Goal: Task Accomplishment & Management: Use online tool/utility

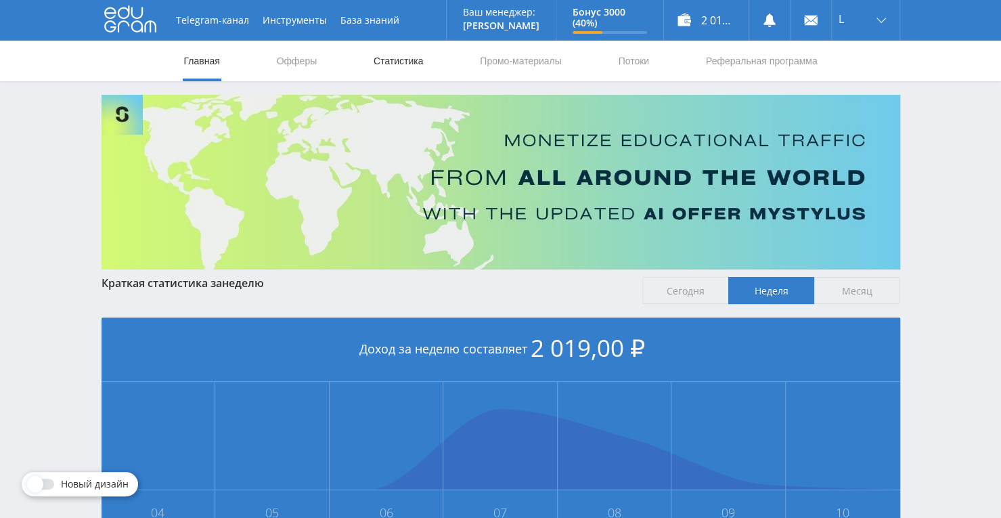
click at [405, 66] on link "Статистика" at bounding box center [398, 61] width 53 height 41
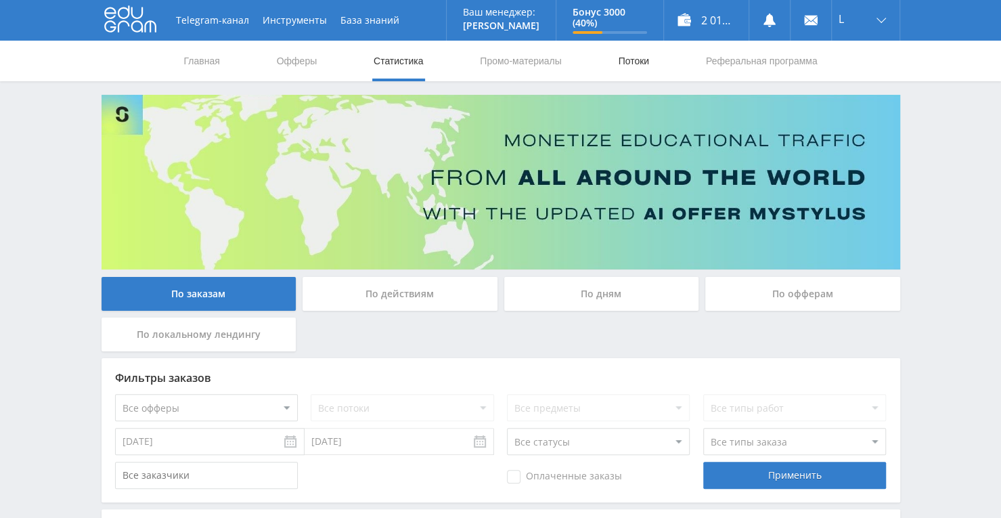
click at [640, 63] on link "Потоки" at bounding box center [634, 61] width 34 height 41
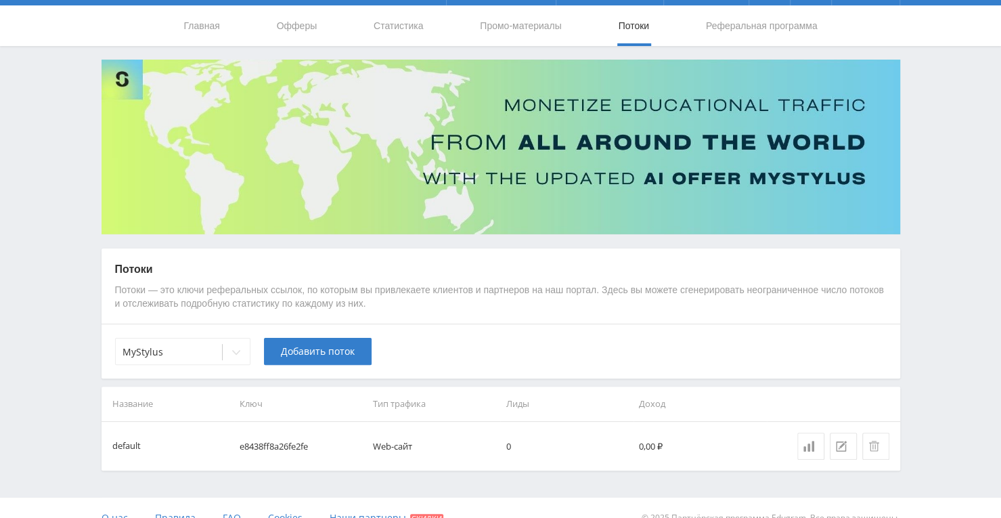
scroll to position [54, 0]
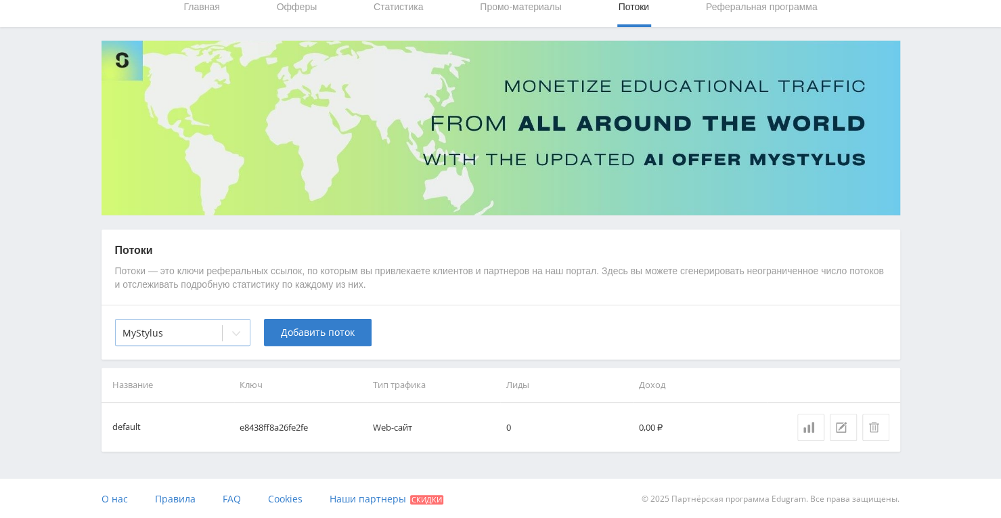
click at [238, 334] on icon at bounding box center [236, 333] width 11 height 11
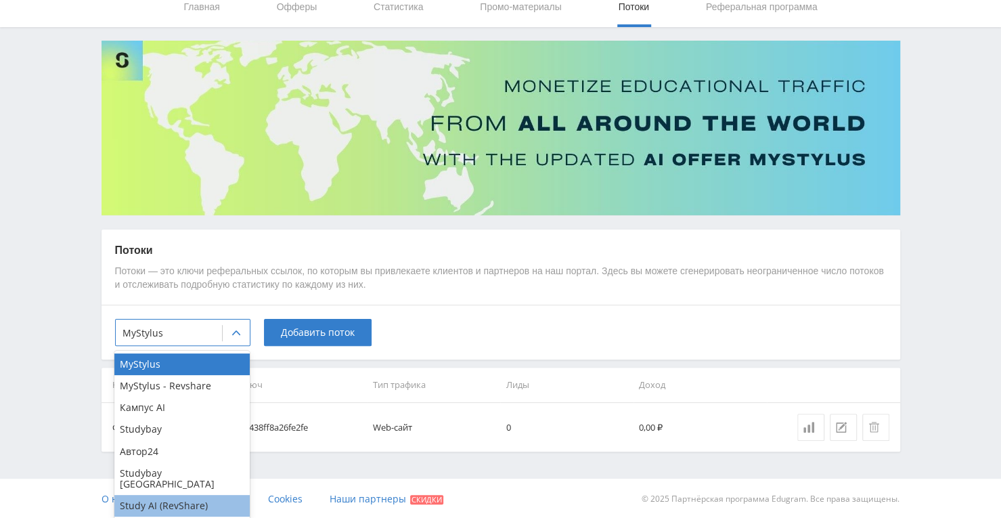
click at [188, 495] on div "Study AI (RevShare)" at bounding box center [181, 506] width 135 height 22
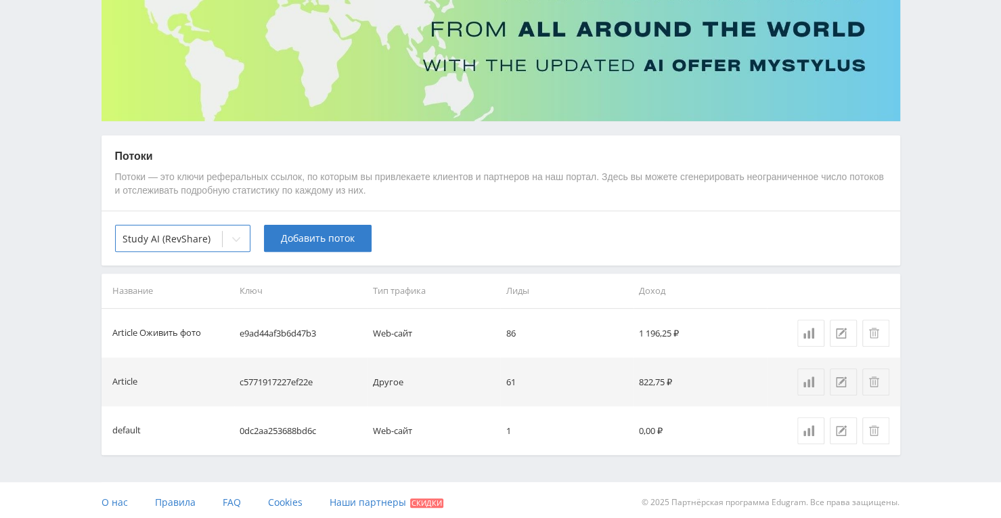
scroll to position [152, 0]
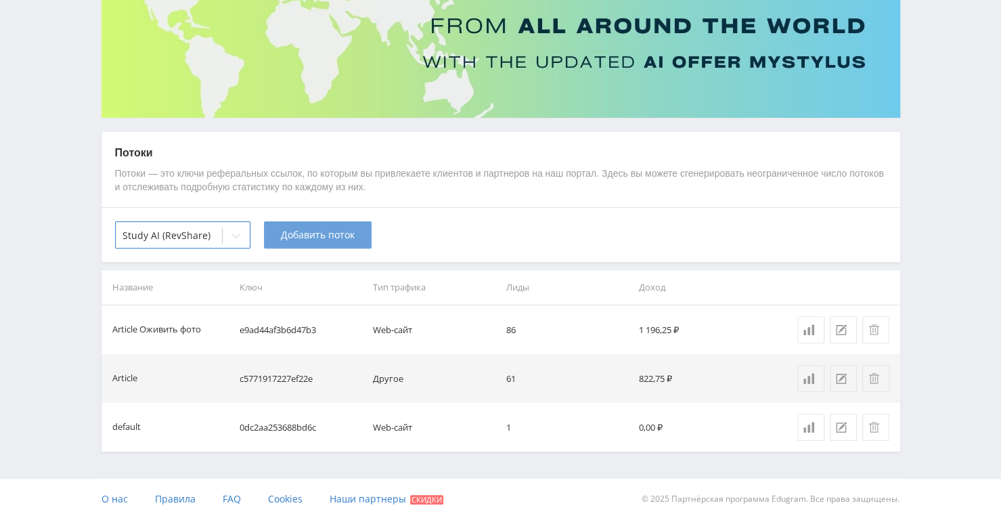
click at [316, 234] on span "Добавить поток" at bounding box center [318, 234] width 74 height 11
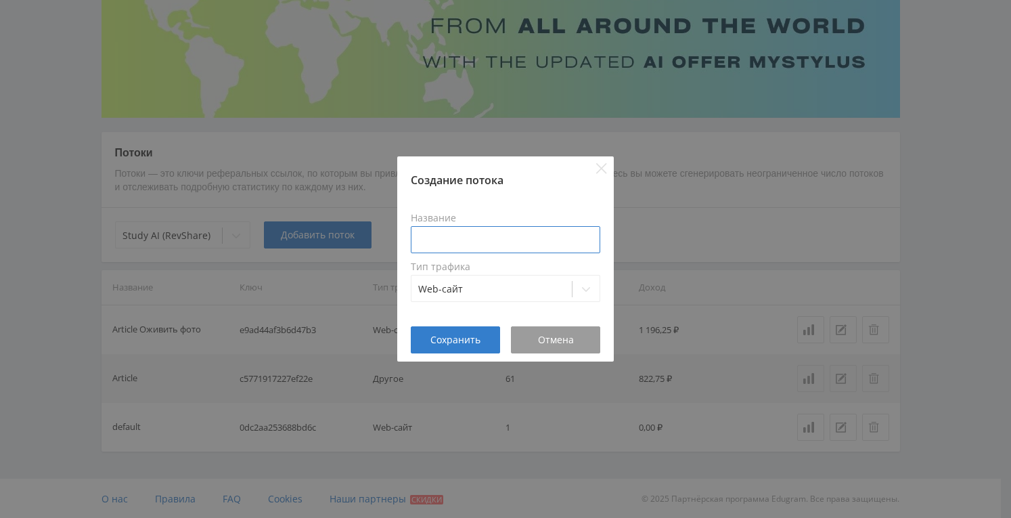
click at [422, 236] on input at bounding box center [506, 239] width 190 height 27
type input "U"
type input "Генерация картинок"
click at [465, 350] on button "Сохранить" at bounding box center [455, 339] width 89 height 27
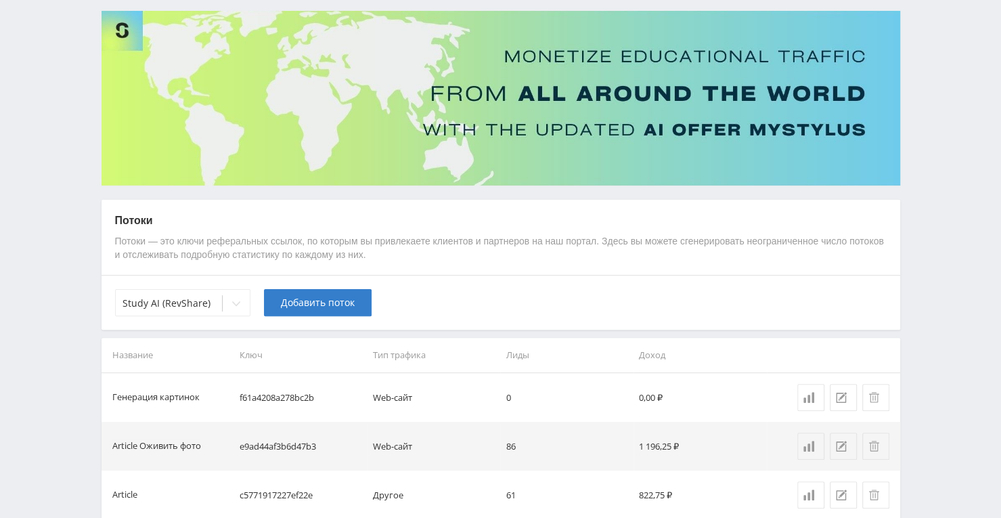
scroll to position [0, 0]
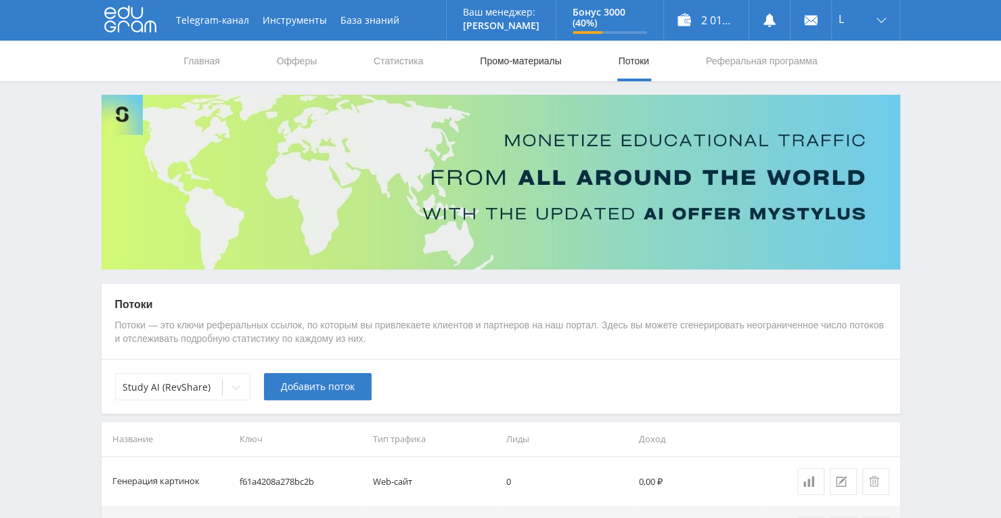
click at [521, 59] on link "Промо-материалы" at bounding box center [521, 61] width 84 height 41
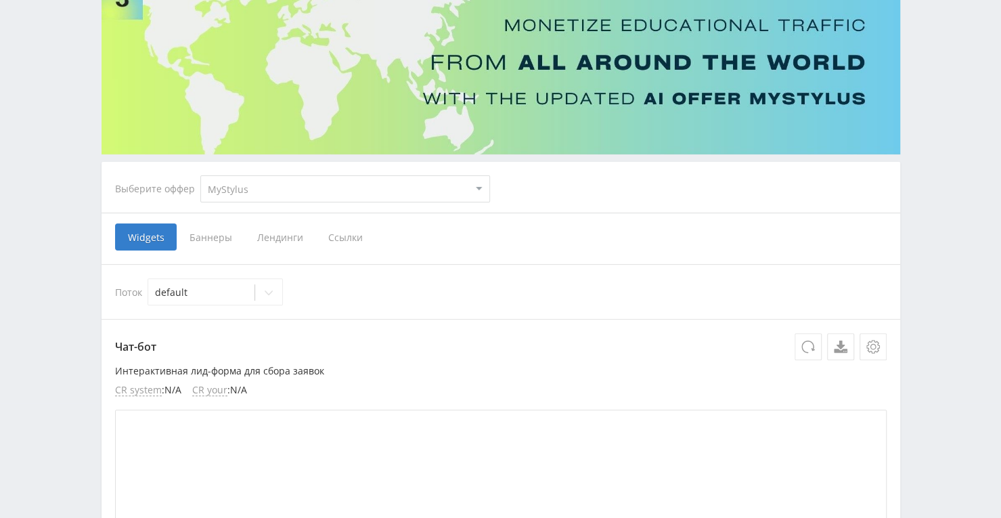
scroll to position [135, 0]
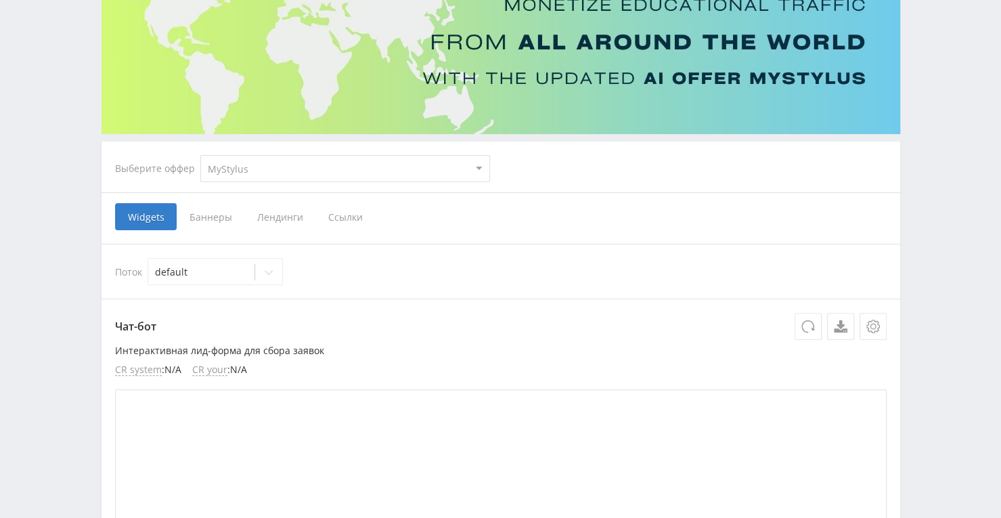
click at [479, 173] on select "MyStylus MyStylus - Revshare Кампус AI Studybay Автор24 Studybay [GEOGRAPHIC_DA…" at bounding box center [345, 168] width 290 height 27
select select "376"
click at [200, 155] on select "MyStylus MyStylus - Revshare Кампус AI Studybay Автор24 Studybay [GEOGRAPHIC_DA…" at bounding box center [345, 168] width 290 height 27
select select "376"
click at [204, 213] on span "Ссылки" at bounding box center [207, 216] width 60 height 27
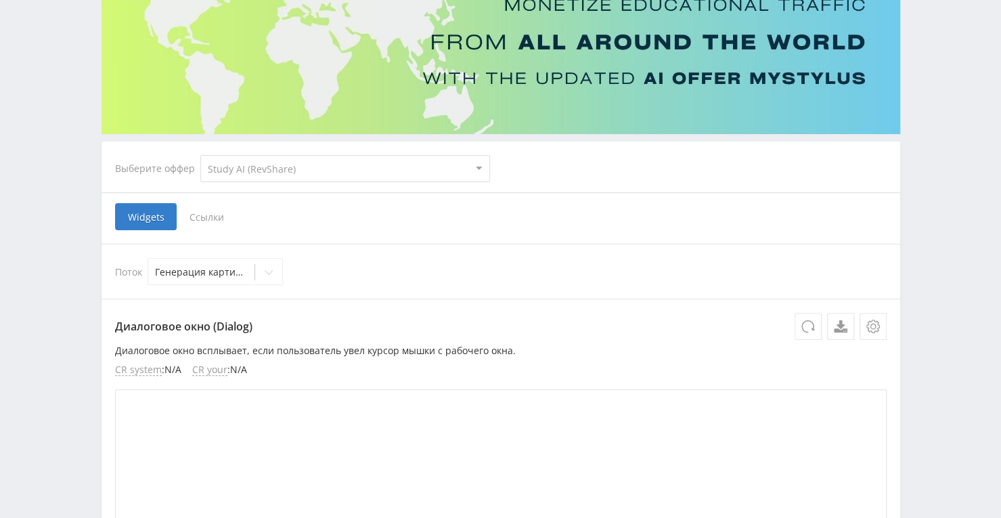
click at [0, 0] on input "Ссылки" at bounding box center [0, 0] width 0 height 0
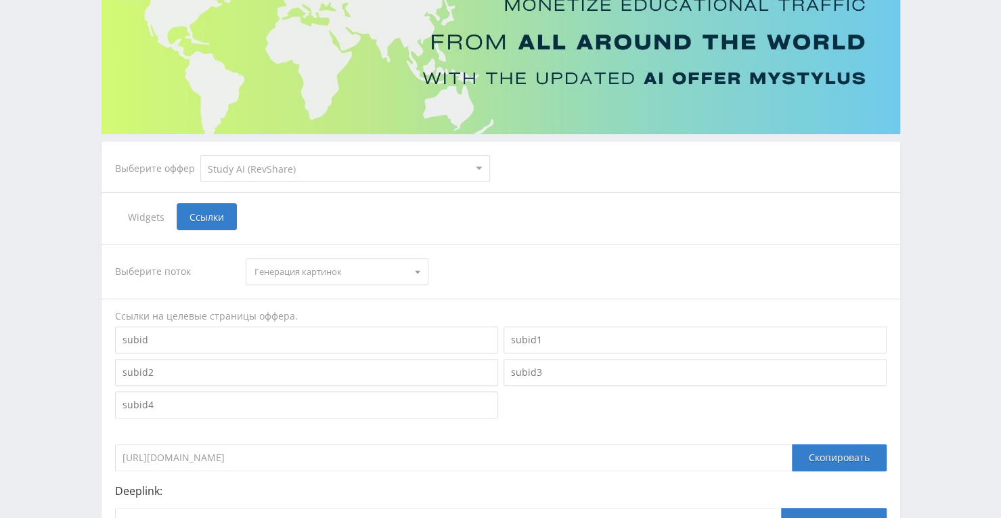
click at [397, 278] on span "Генерация картинок" at bounding box center [331, 272] width 153 height 26
click at [378, 291] on button "Генерация картинок" at bounding box center [336, 296] width 181 height 19
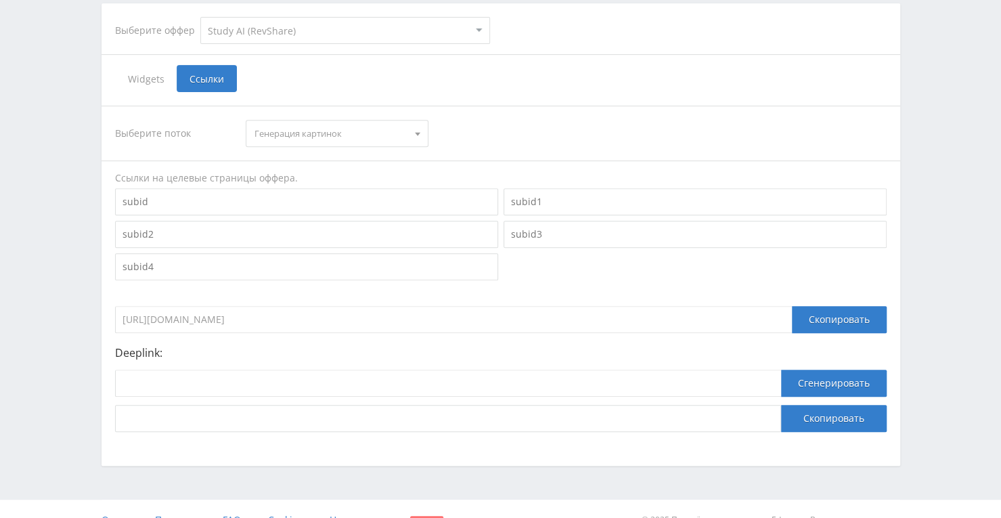
scroll to position [294, 0]
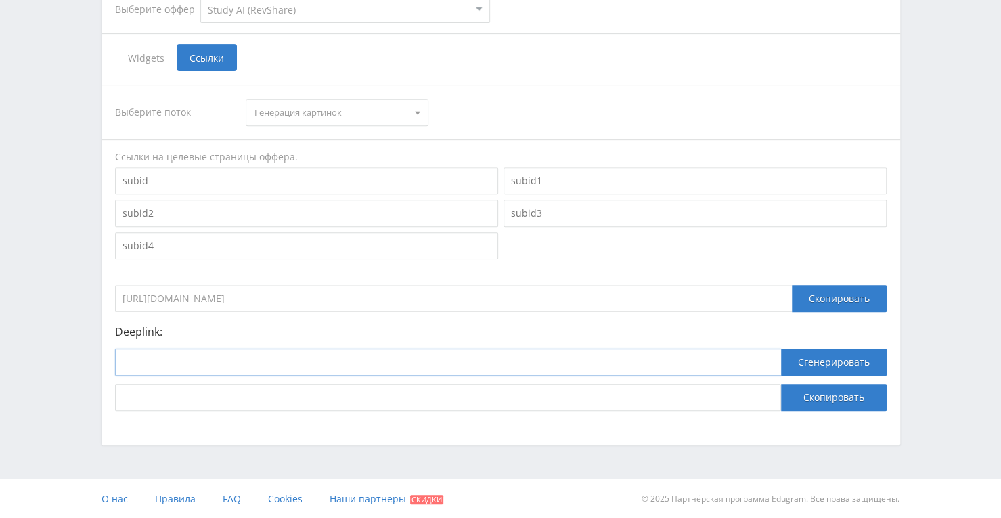
click at [528, 357] on input at bounding box center [448, 362] width 666 height 27
paste input "[URL]"
type input "[URL]"
click at [814, 354] on button "Сгенерировать" at bounding box center [834, 362] width 106 height 27
click at [785, 404] on button "Скопировать" at bounding box center [834, 397] width 106 height 27
